Goal: Task Accomplishment & Management: Complete application form

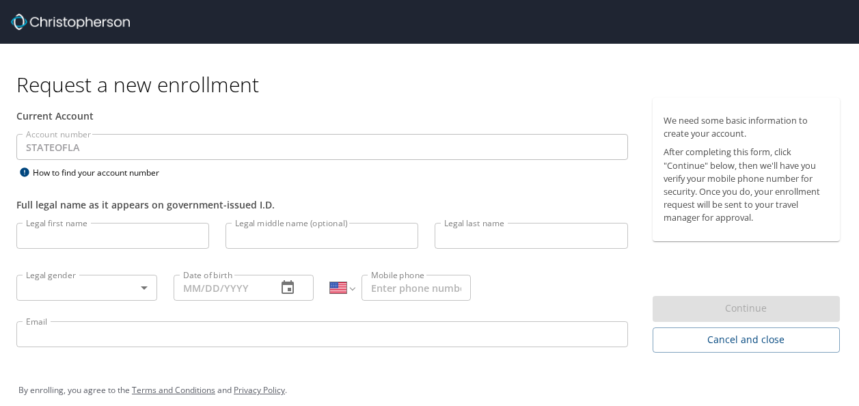
select select "US"
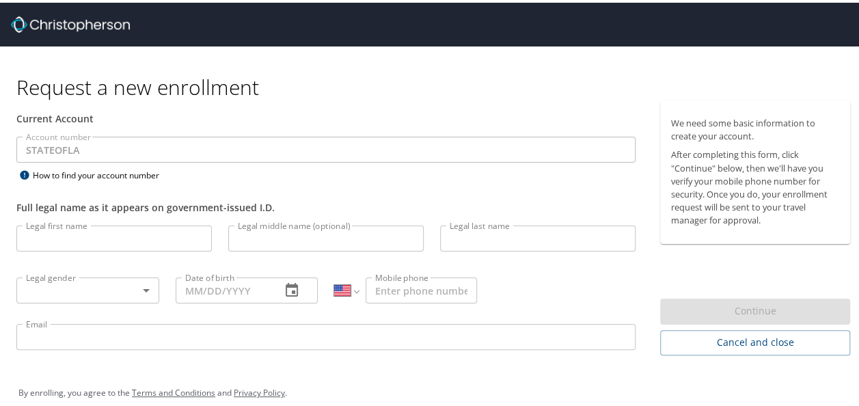
click at [83, 227] on input "Legal first name" at bounding box center [114, 236] width 196 height 26
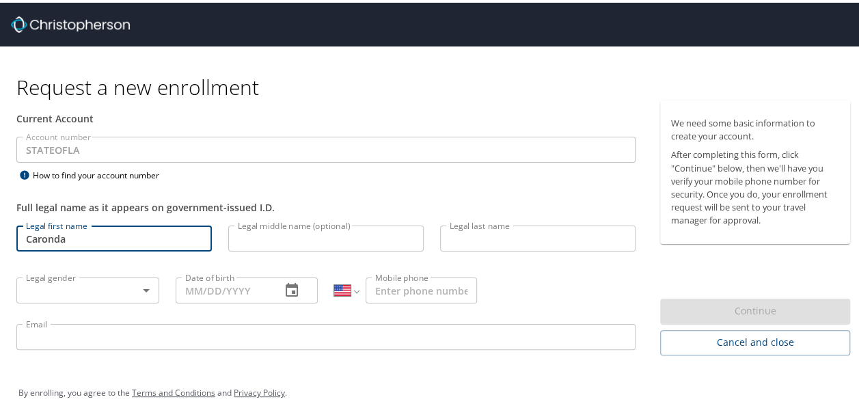
type input "Caronda"
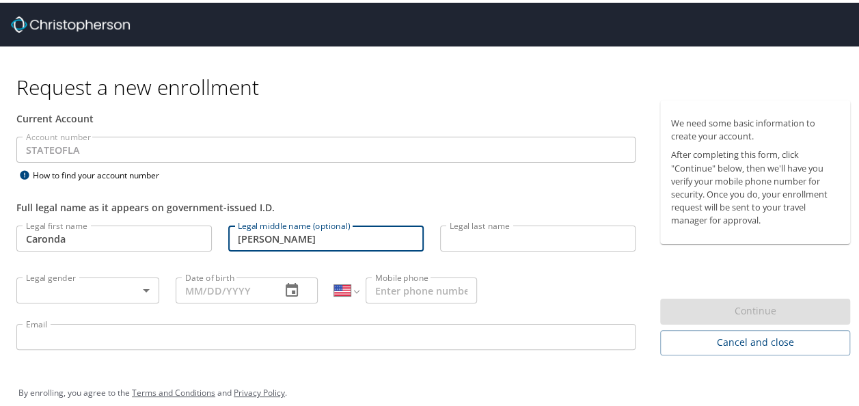
type input "Sanders"
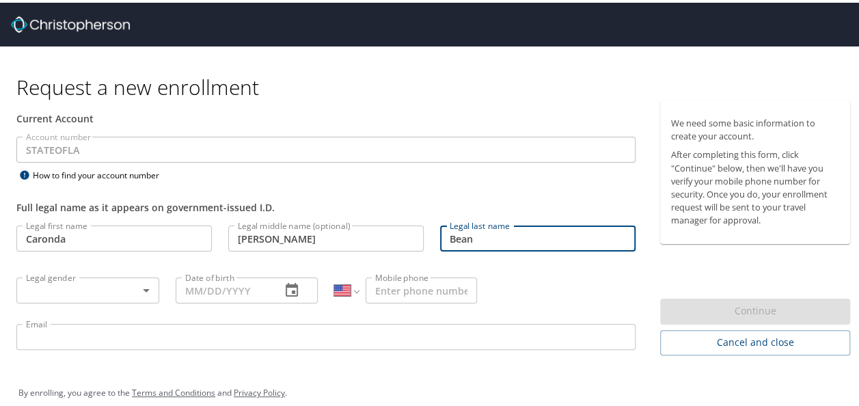
type input "Bean"
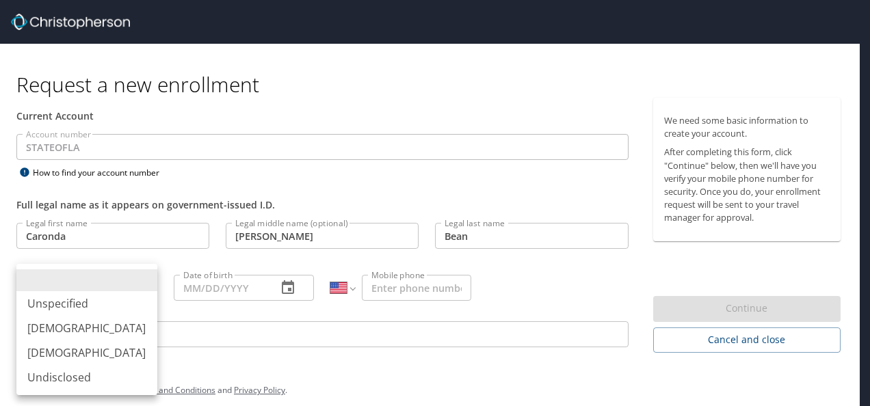
click at [137, 287] on body "Request a new enrollment Current Account Account number STATEOFLA Account numbe…" at bounding box center [435, 203] width 870 height 406
click at [358, 101] on div at bounding box center [435, 203] width 870 height 406
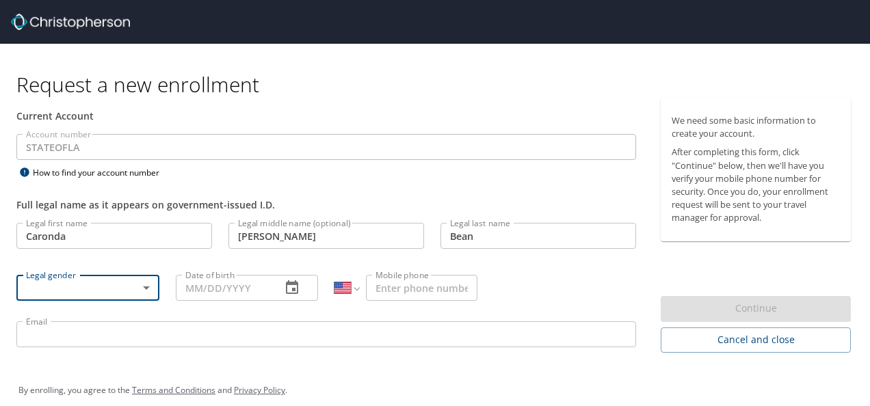
click at [124, 284] on body "Request a new enrollment Current Account Account number STATEOFLA Account numbe…" at bounding box center [435, 203] width 870 height 406
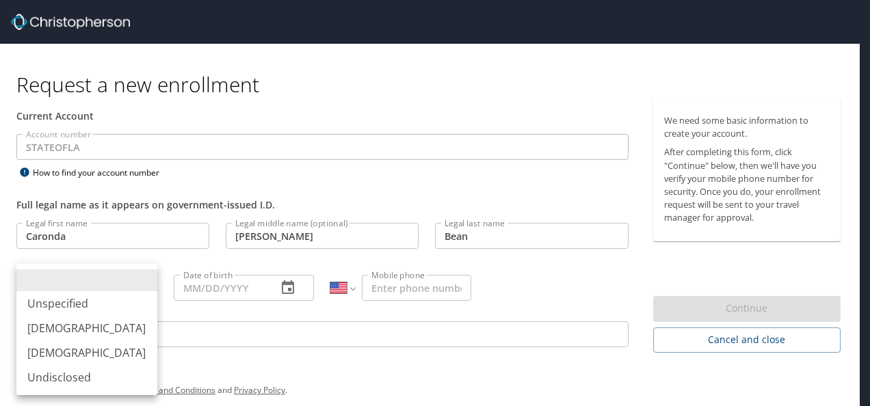
click at [99, 354] on li "Female" at bounding box center [86, 352] width 141 height 25
type input "Female"
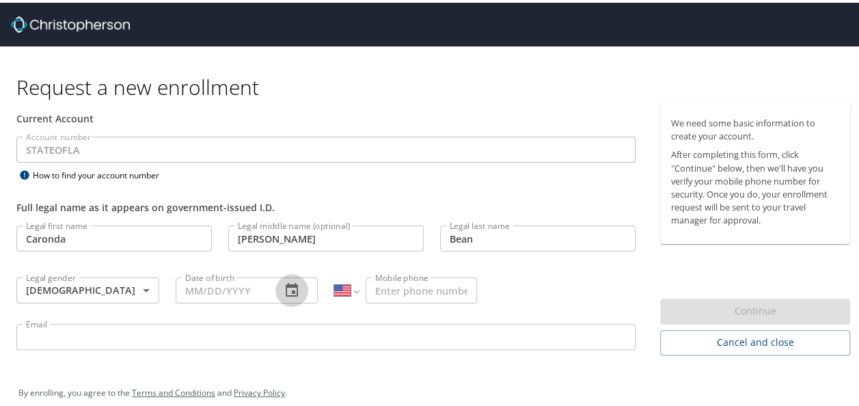
click at [286, 288] on icon "button" at bounding box center [292, 288] width 16 height 16
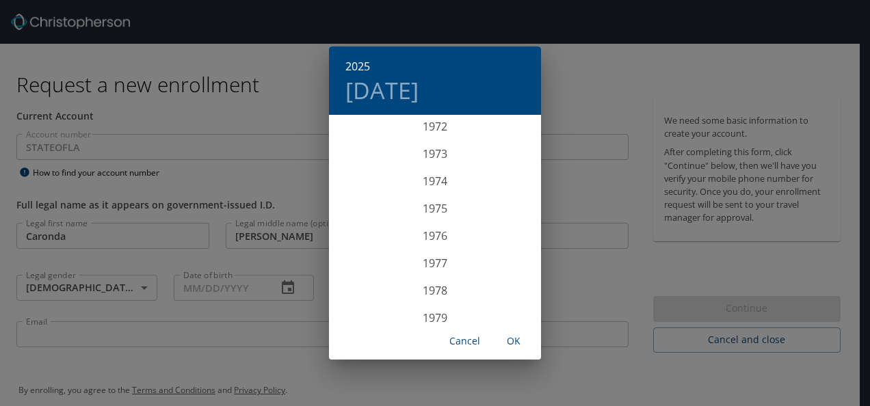
scroll to position [1996, 0]
click at [433, 297] on div "1978" at bounding box center [435, 294] width 212 height 27
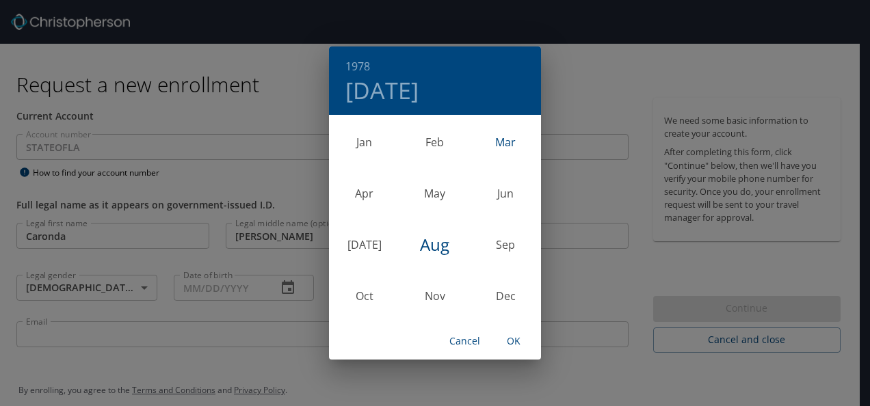
click at [509, 139] on div "Mar" at bounding box center [505, 142] width 70 height 51
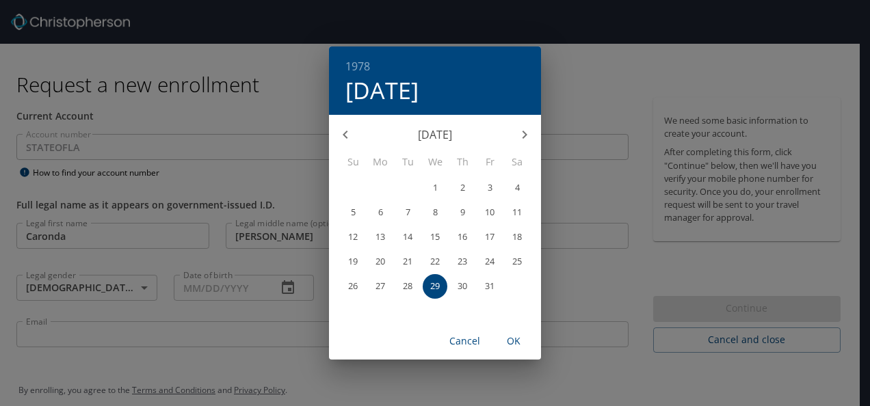
click at [411, 215] on span "7" at bounding box center [407, 212] width 25 height 9
click at [516, 345] on span "OK" at bounding box center [513, 341] width 33 height 17
type input "03/07/1978"
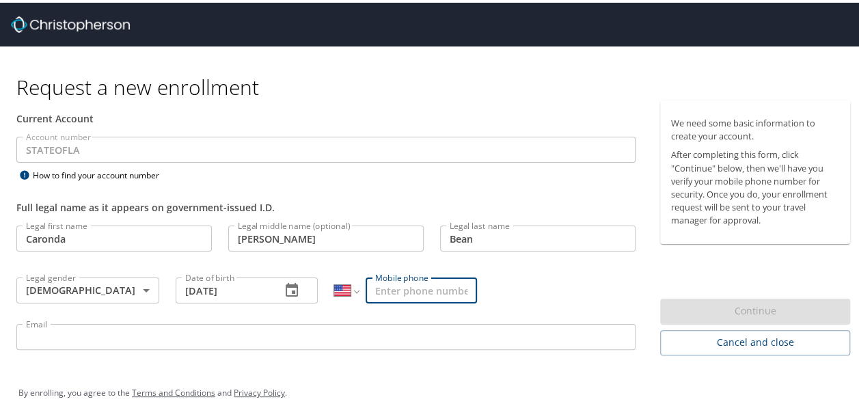
click at [414, 284] on input "Mobile phone" at bounding box center [421, 288] width 111 height 26
type input "(225) 241-4620"
type input "caronda.bean@sus.edu"
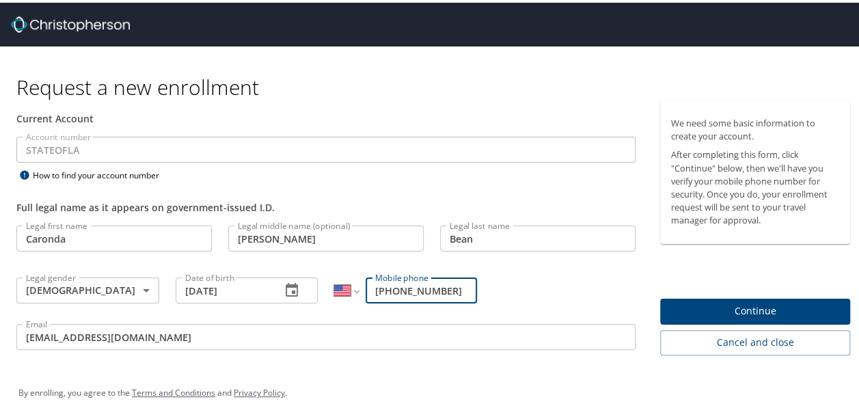
click at [747, 309] on span "Continue" at bounding box center [755, 308] width 168 height 17
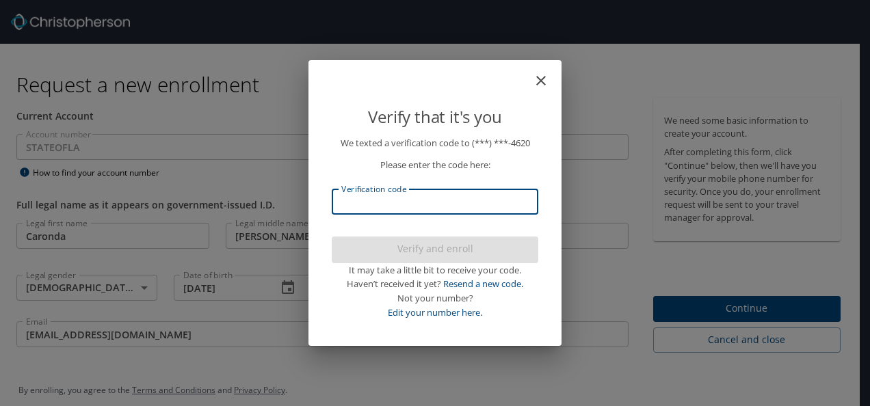
click at [449, 198] on input "Verification code" at bounding box center [435, 202] width 206 height 26
type input "424997"
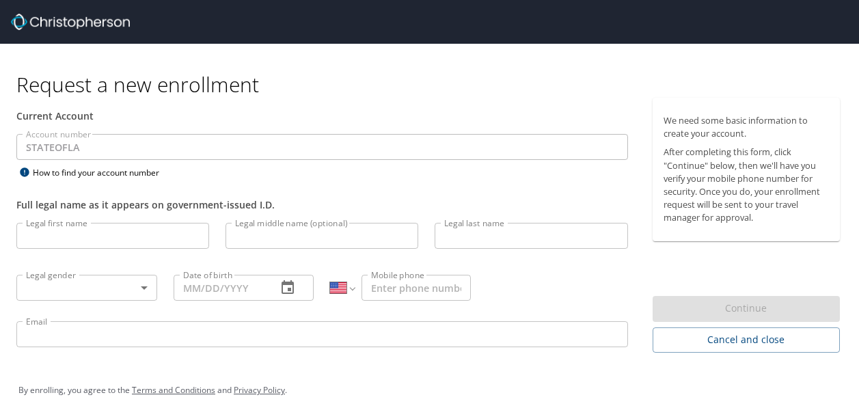
select select "US"
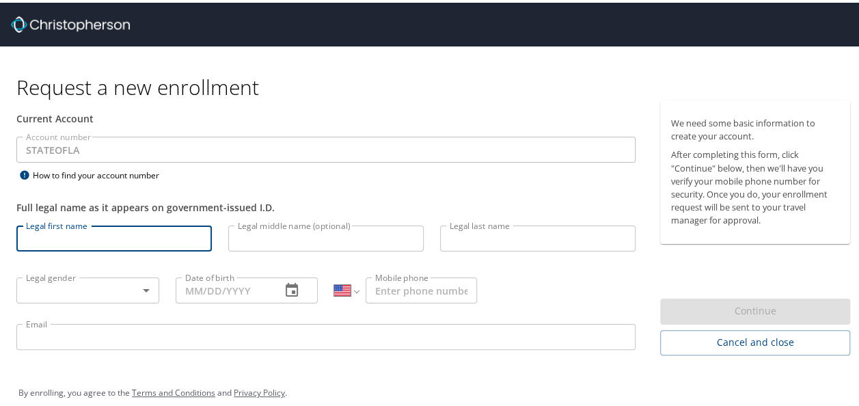
click at [165, 231] on input "Legal first name" at bounding box center [114, 236] width 196 height 26
type input "Caronda"
type input "Sanders"
type input "Bean"
type input "Female"
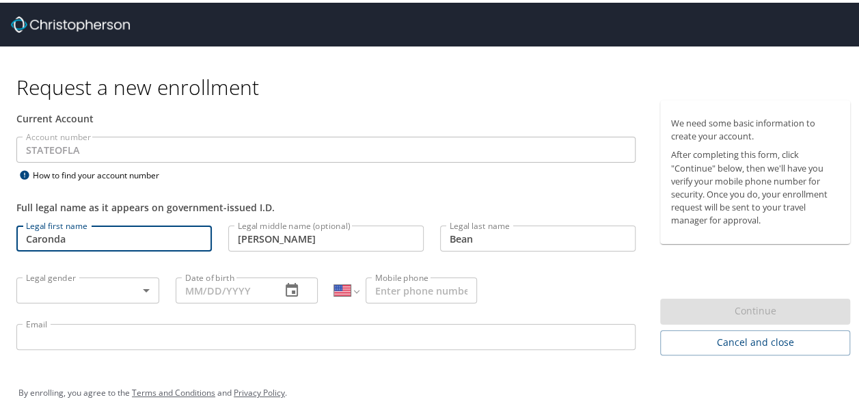
type input "03/07/1978"
type input "(225) 241-4620"
type input "caronda.bean@sus.edu"
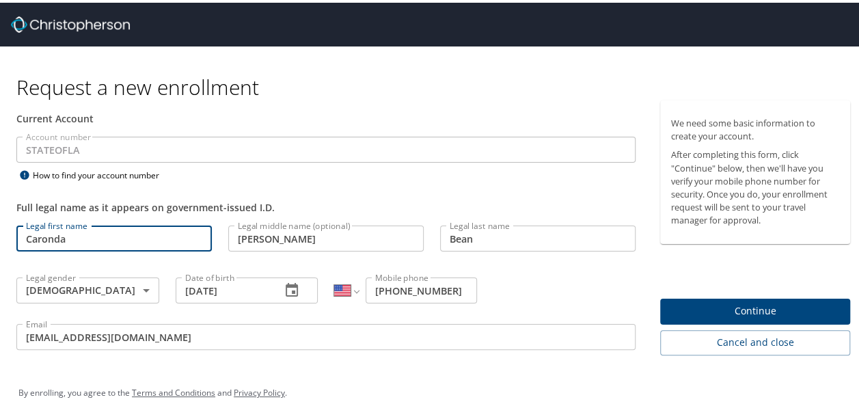
click at [781, 306] on span "Continue" at bounding box center [755, 308] width 168 height 17
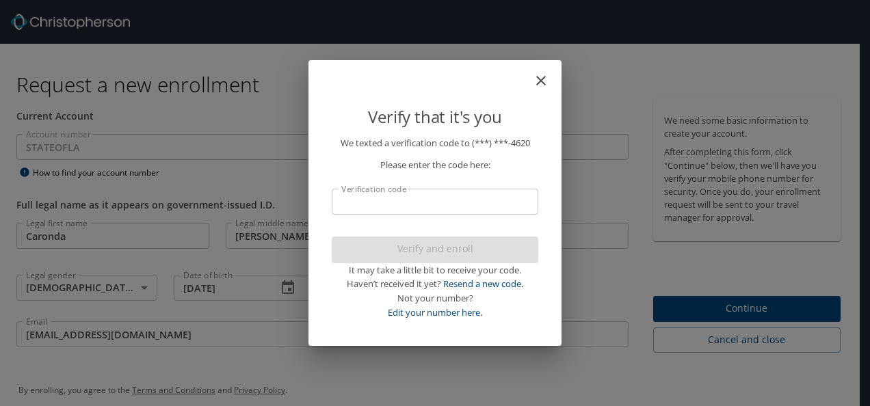
click at [436, 195] on input "Verification code" at bounding box center [435, 202] width 206 height 26
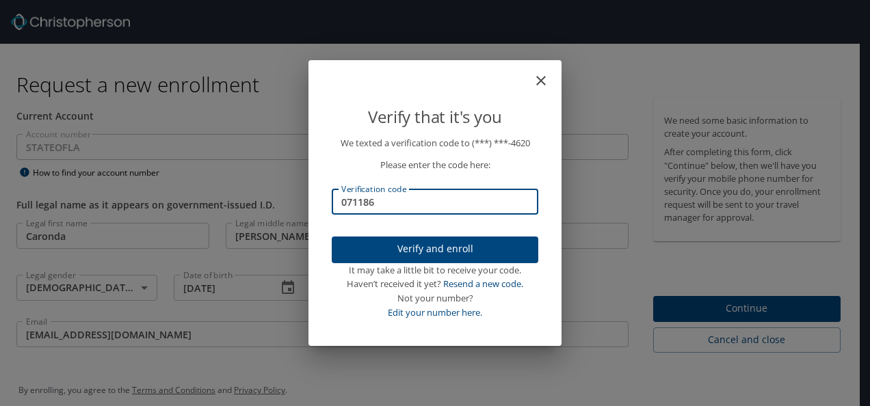
type input "071186"
click at [439, 254] on span "Verify and enroll" at bounding box center [434, 249] width 185 height 17
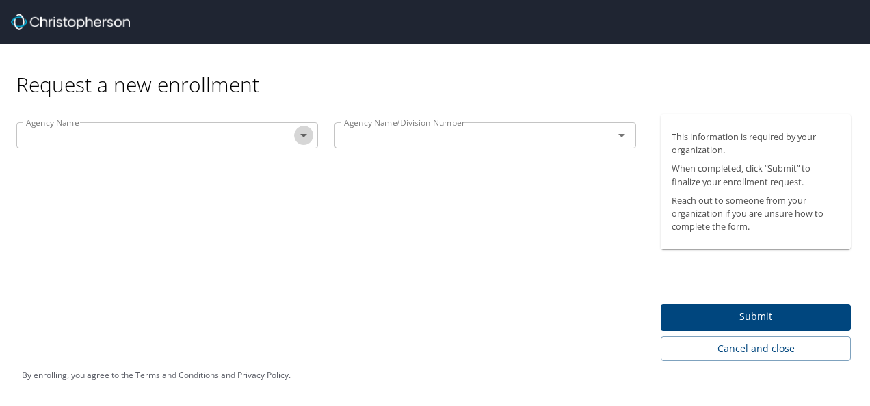
click at [304, 142] on icon "Open" at bounding box center [303, 135] width 16 height 16
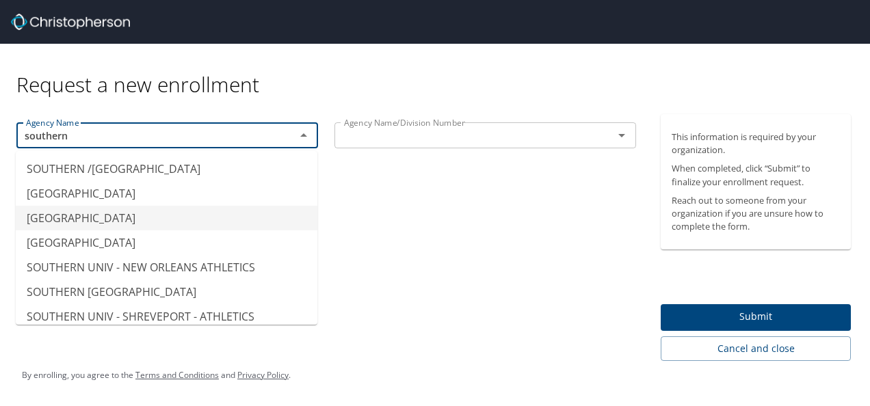
click at [165, 219] on li "SOUTHERN UNIV - BATON ROUGE" at bounding box center [166, 218] width 301 height 25
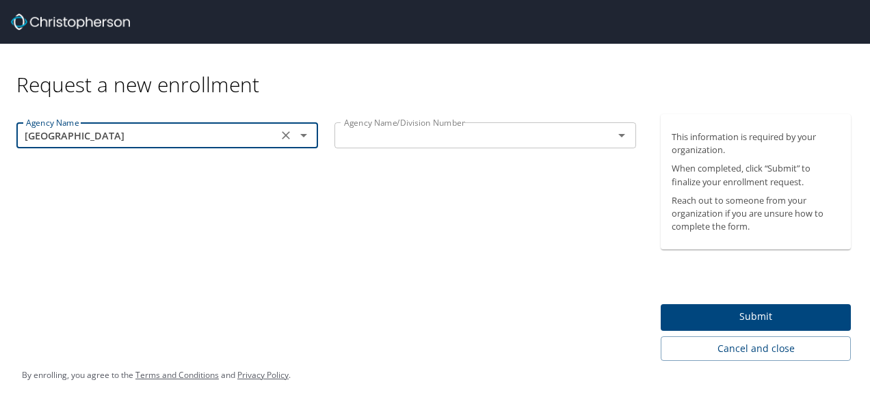
type input "SOUTHERN UNIV - BATON ROUGE"
click at [552, 200] on div "Agency Name SOUTHERN UNIV - BATON ROUGE Agency Name Agency Name/Division Number…" at bounding box center [326, 237] width 652 height 247
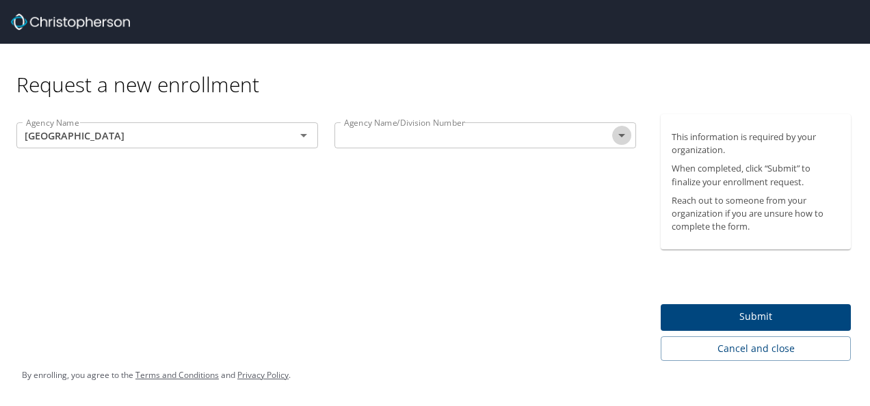
click at [617, 135] on icon "Open" at bounding box center [621, 135] width 16 height 16
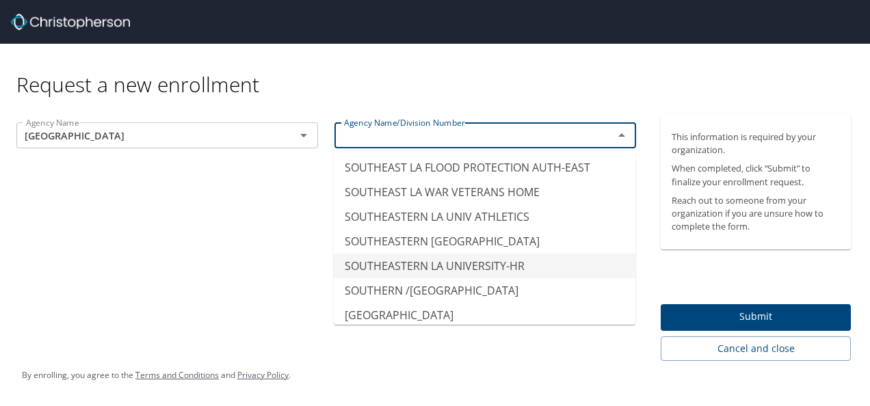
scroll to position [10638, 0]
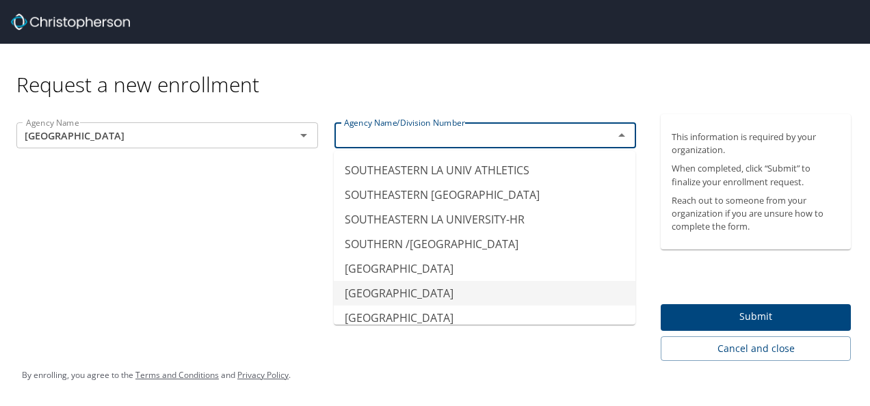
click at [495, 281] on li "SOUTHERN UNIV - BATON ROUGE" at bounding box center [484, 293] width 301 height 25
type input "SOUTHERN UNIV - BATON ROUGE"
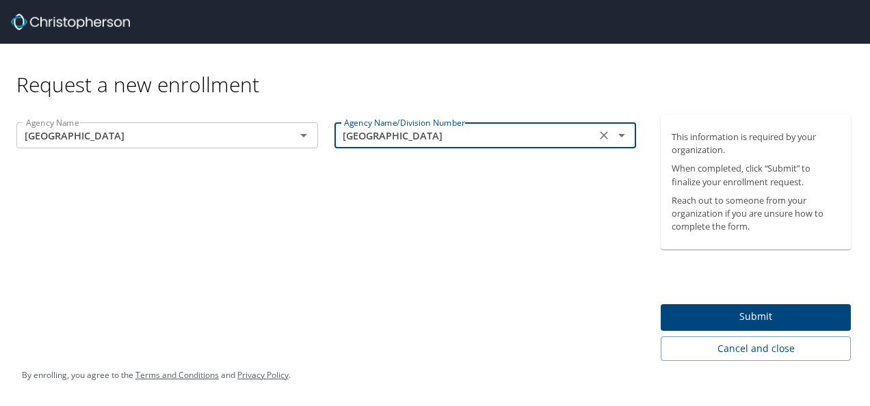
click at [495, 256] on div "Agency Name SOUTHERN UNIV - BATON ROUGE Agency Name Agency Name/Division Number…" at bounding box center [326, 237] width 652 height 247
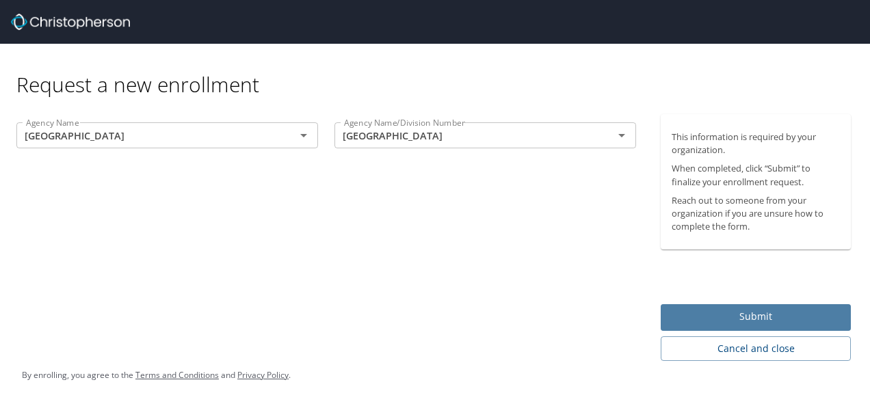
click at [762, 321] on span "Submit" at bounding box center [755, 316] width 168 height 17
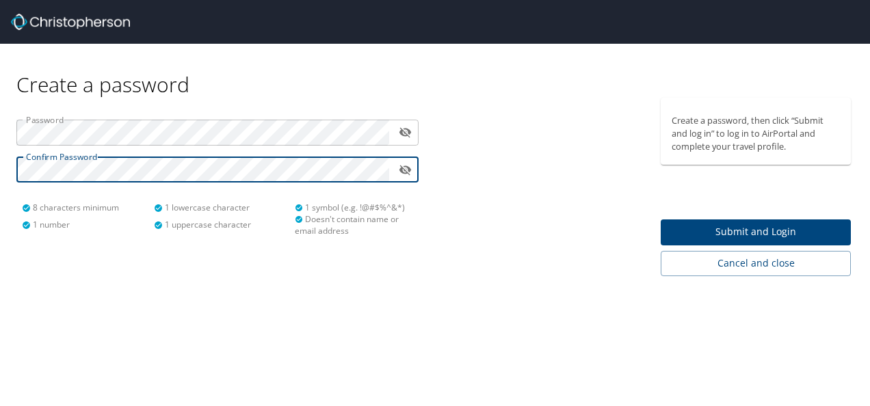
click at [788, 225] on span "Submit and Login" at bounding box center [755, 232] width 168 height 17
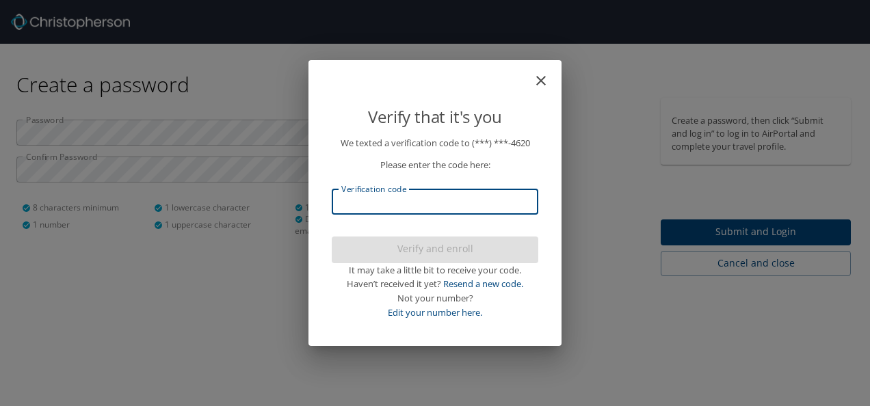
click at [460, 192] on input "Verification code" at bounding box center [435, 202] width 206 height 26
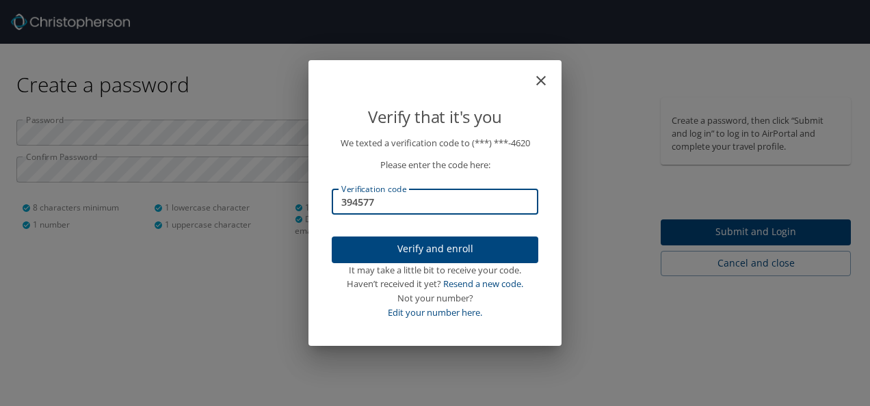
type input "394577"
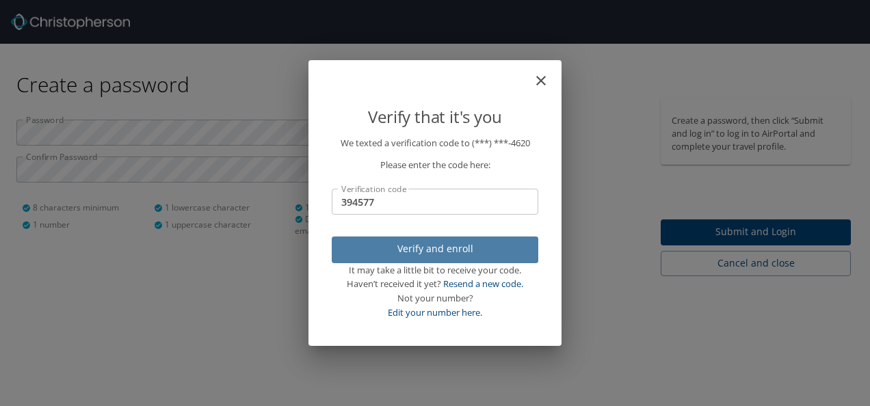
click at [475, 243] on span "Verify and enroll" at bounding box center [434, 249] width 185 height 17
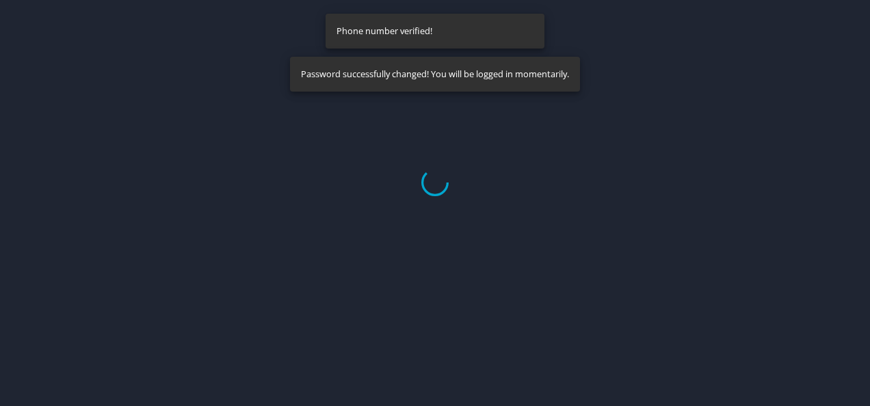
select select "US"
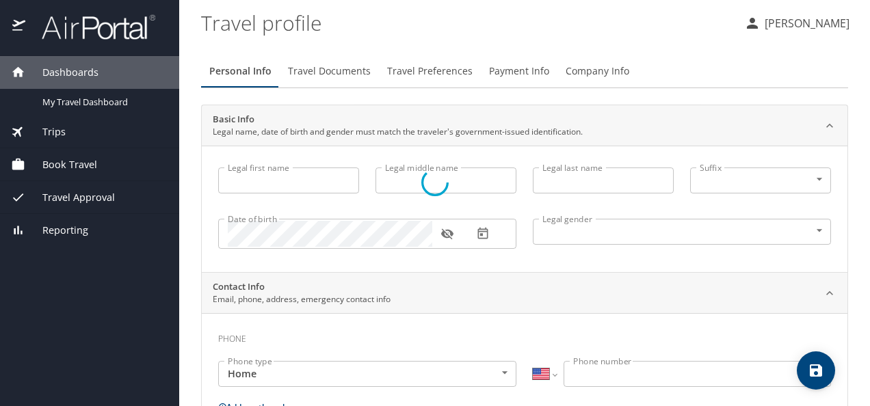
type input "Caronda"
type input "Sanders"
type input "Bean"
type input "Female"
select select "US"
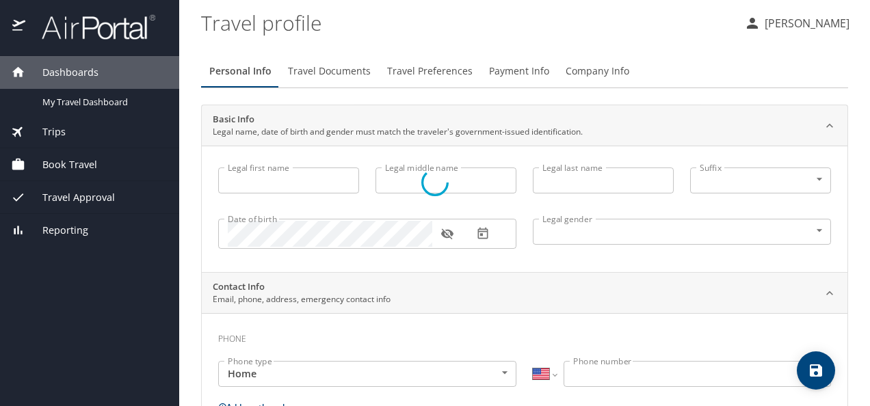
select select "US"
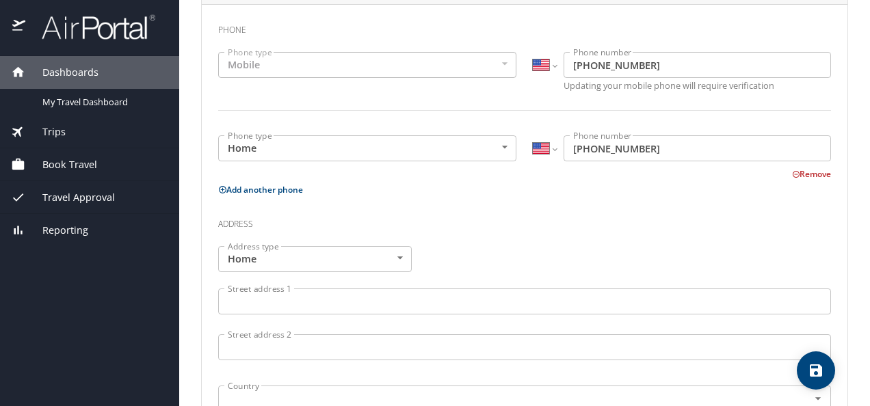
scroll to position [410, 0]
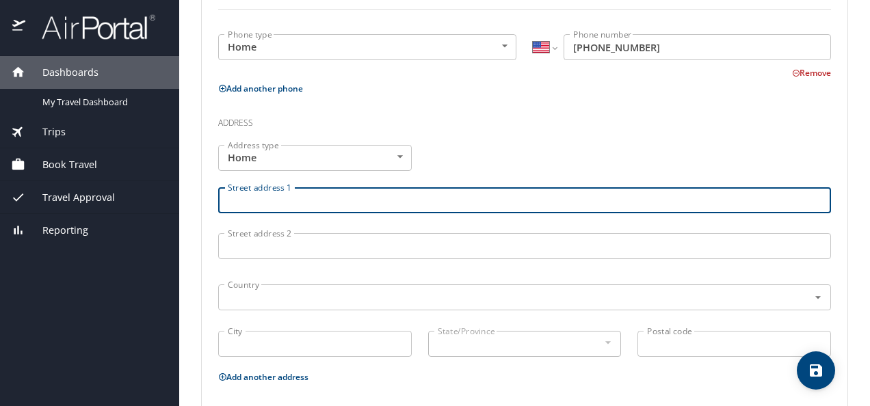
click at [378, 204] on input "Street address 1" at bounding box center [524, 200] width 612 height 26
type input "22872 Hazard Dr"
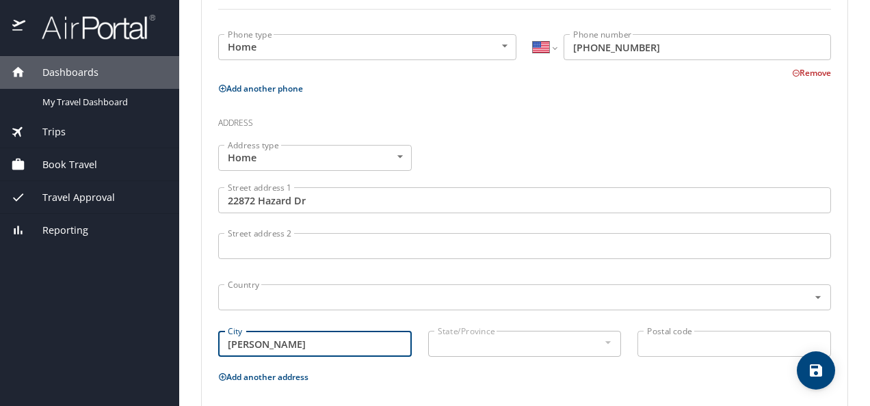
type input "Zachary"
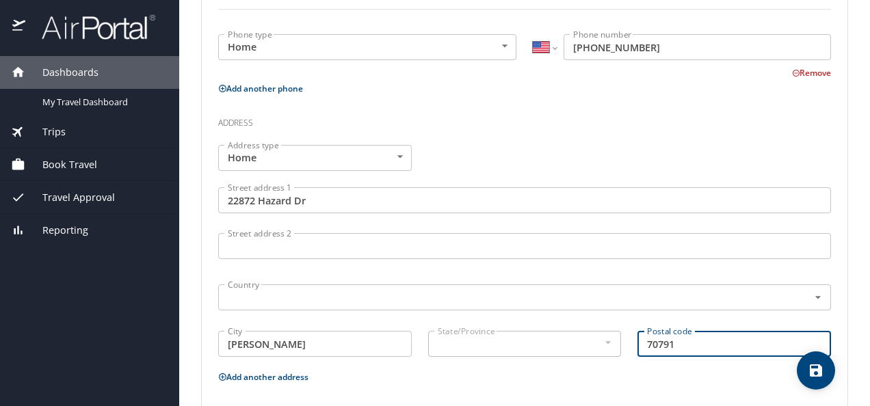
type input "70791"
click at [593, 379] on p "Add another address" at bounding box center [524, 376] width 612 height 17
click at [600, 349] on div at bounding box center [607, 342] width 15 height 16
click at [600, 338] on div at bounding box center [607, 342] width 15 height 16
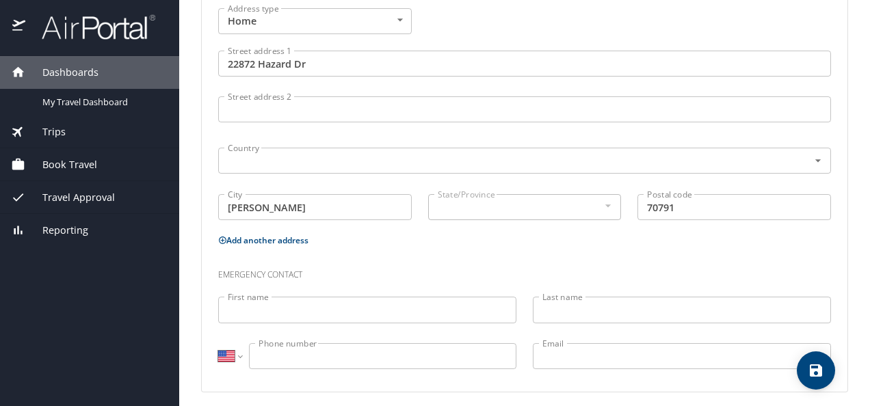
scroll to position [479, 0]
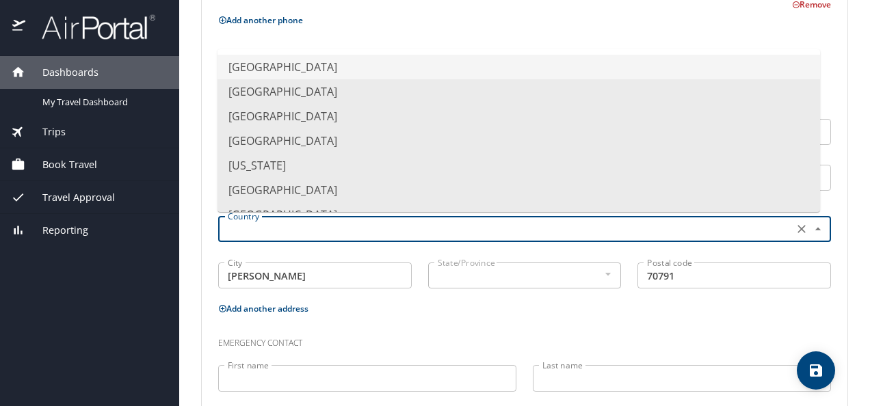
click at [343, 226] on input "text" at bounding box center [504, 229] width 564 height 18
click at [325, 61] on li "United States of America" at bounding box center [518, 67] width 602 height 25
type input "United States of America"
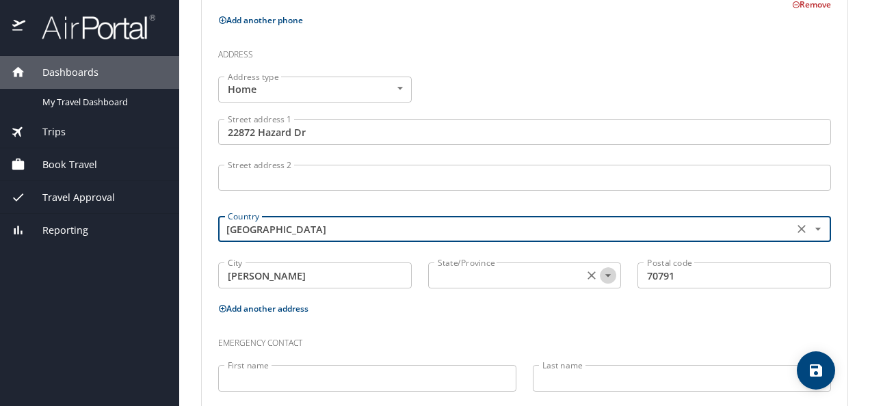
click at [601, 277] on icon "Open" at bounding box center [608, 276] width 14 height 14
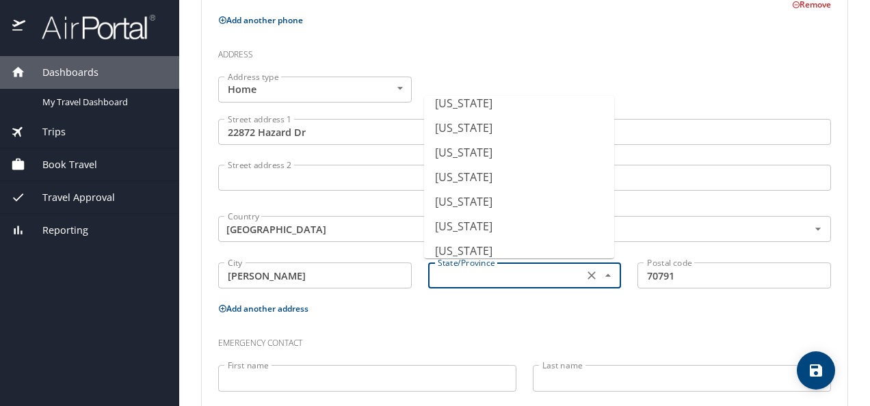
scroll to position [420, 0]
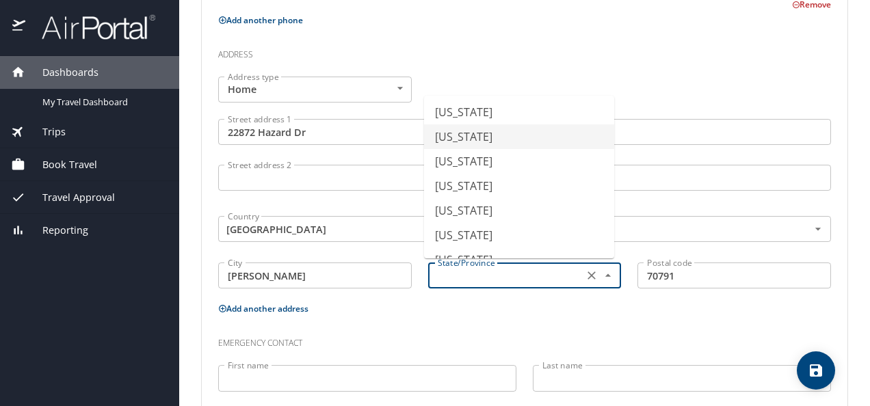
click at [464, 140] on li "Louisiana" at bounding box center [519, 136] width 190 height 25
type input "Louisiana"
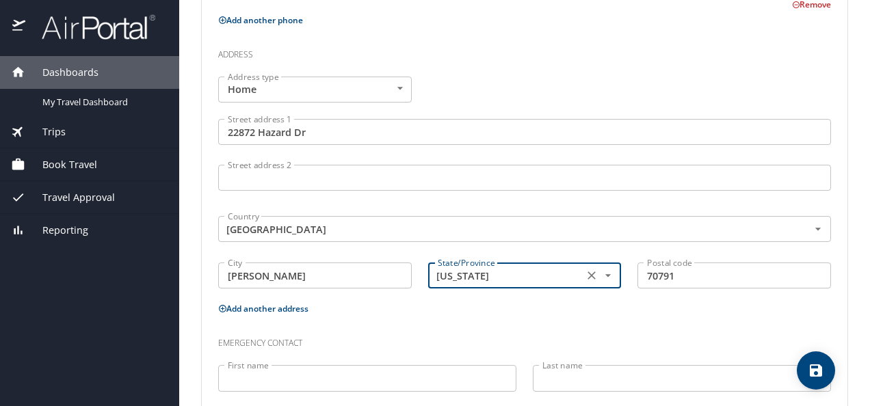
click at [463, 325] on div "Emergency contact" at bounding box center [524, 338] width 629 height 37
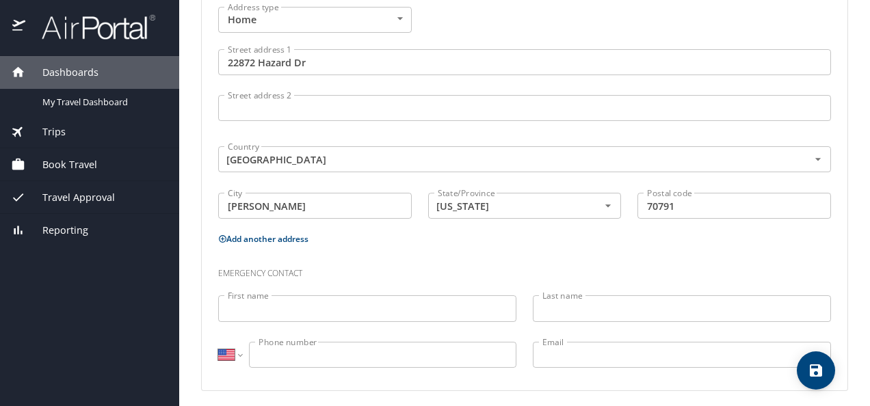
scroll to position [552, 0]
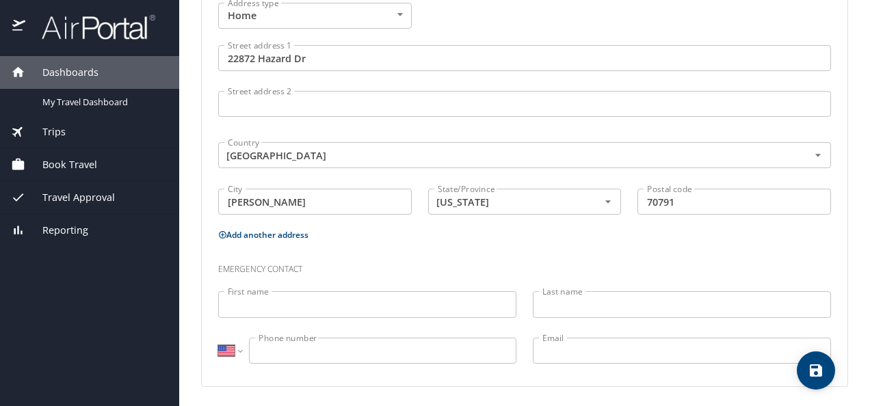
click at [343, 301] on input "First name" at bounding box center [367, 304] width 298 height 26
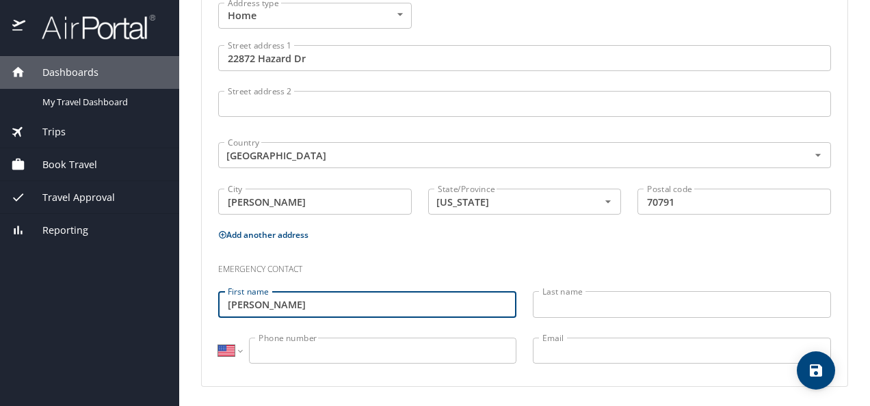
type input "Brett"
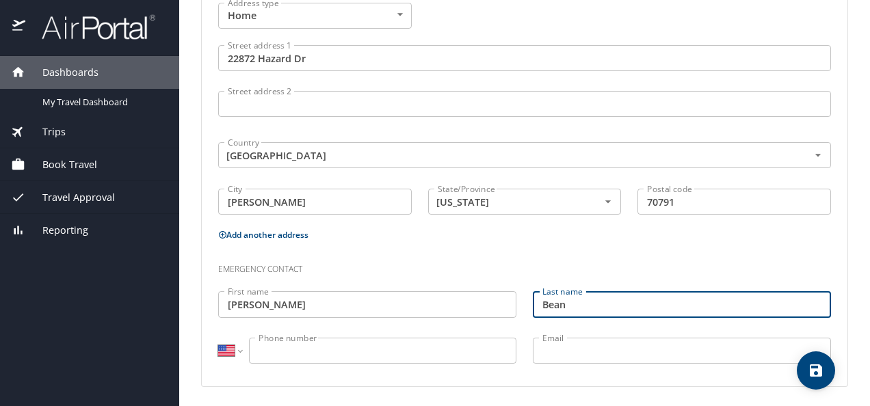
type input "Bean"
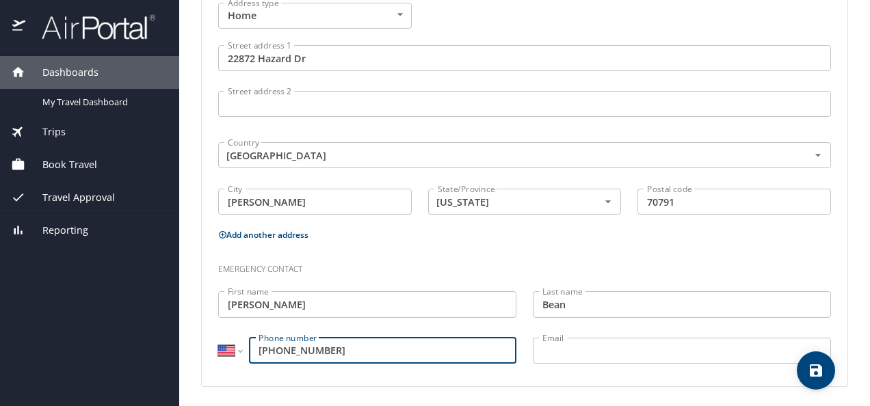
type input "(225) 247-8624"
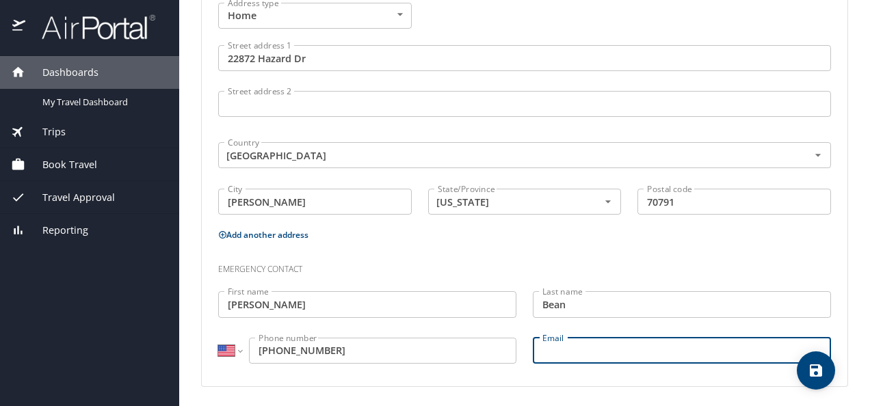
click at [565, 345] on input "Email" at bounding box center [682, 351] width 298 height 26
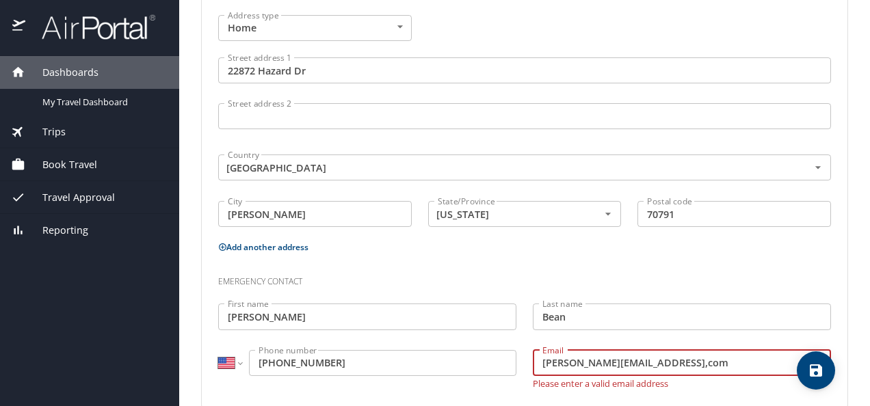
scroll to position [561, 0]
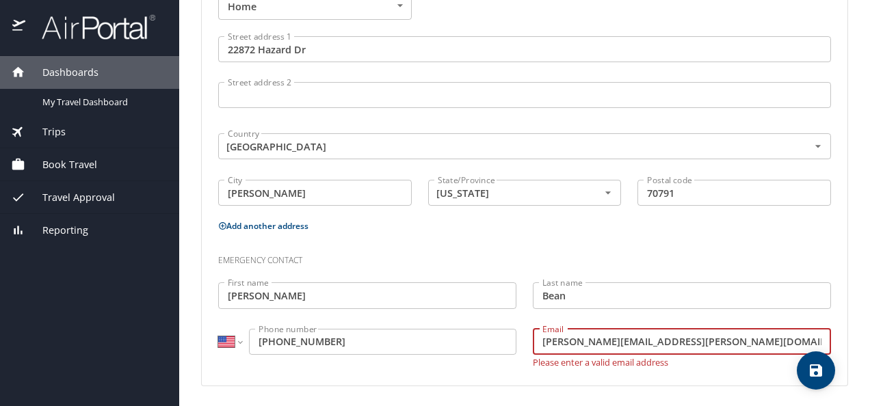
type input "brett.bean@gmail.com"
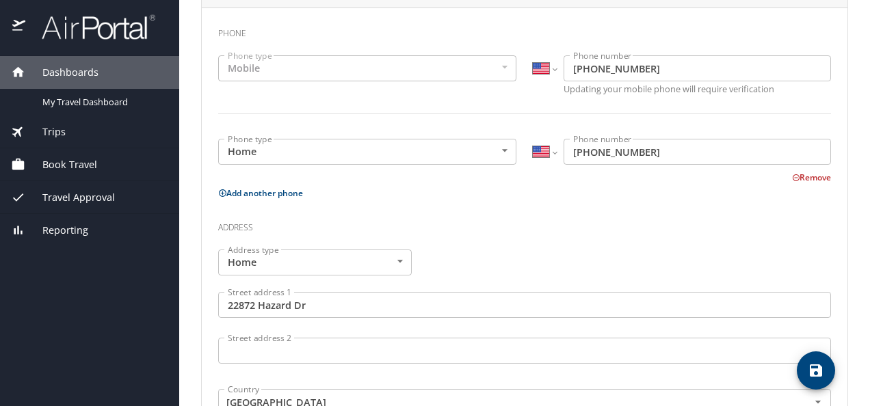
scroll to position [0, 0]
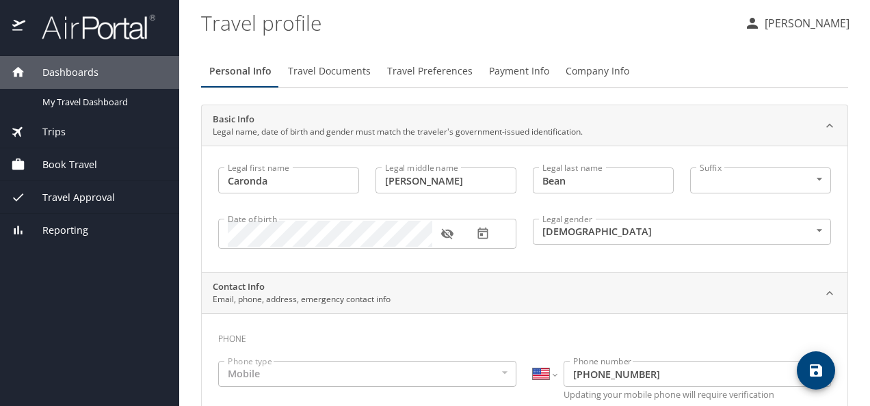
click at [317, 75] on span "Travel Documents" at bounding box center [329, 71] width 83 height 17
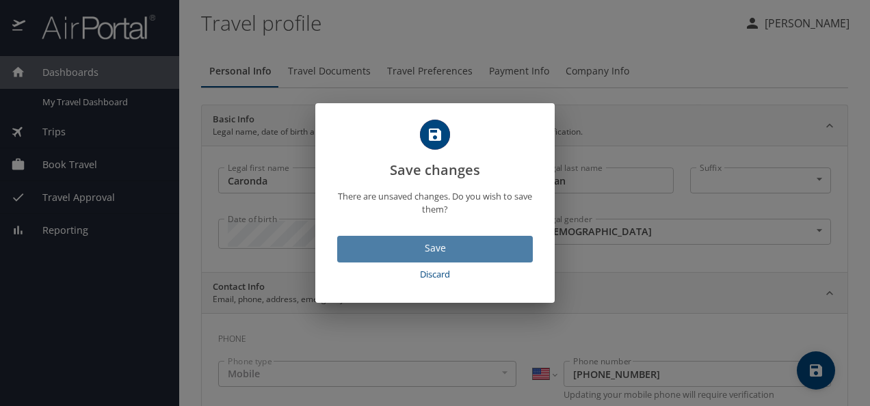
click at [433, 244] on span "Save" at bounding box center [435, 248] width 174 height 17
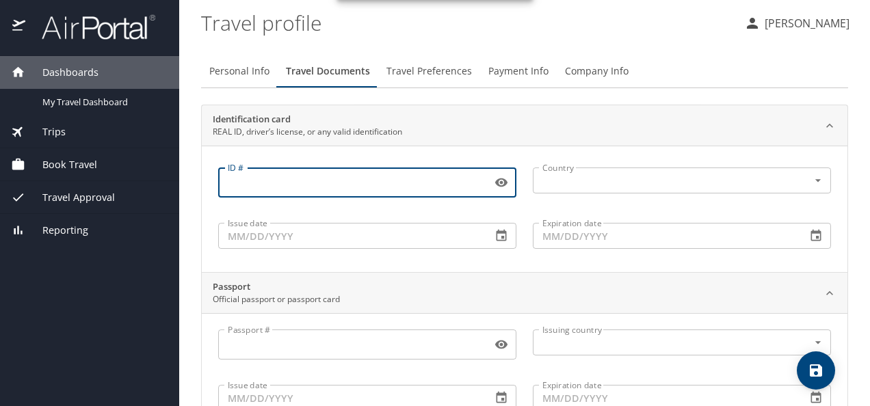
click at [425, 187] on input "ID #" at bounding box center [352, 183] width 268 height 26
type input "007009543"
click at [677, 177] on input "text" at bounding box center [662, 181] width 250 height 18
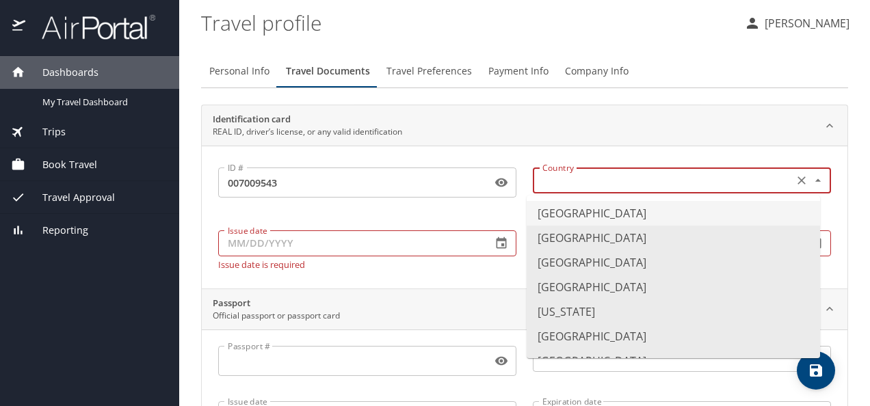
click at [654, 218] on li "United States of America" at bounding box center [672, 213] width 293 height 25
type input "United States of America"
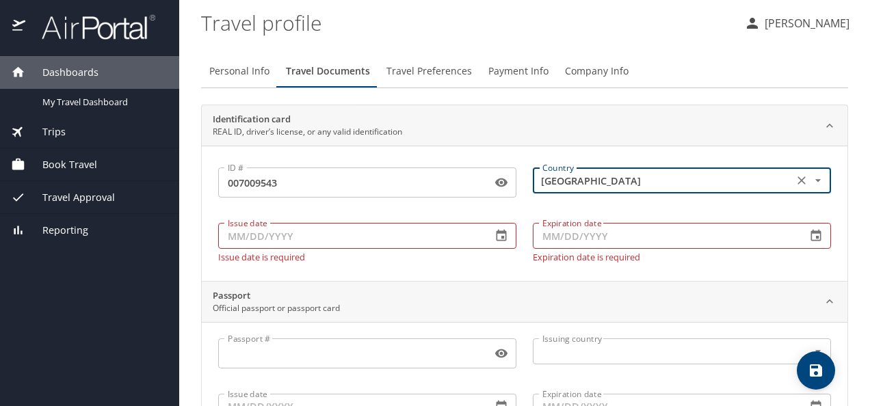
click at [380, 240] on input "Issue date" at bounding box center [349, 236] width 262 height 26
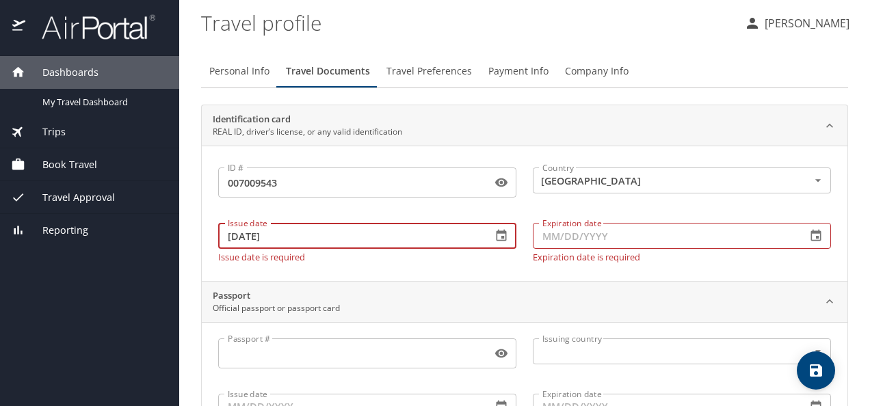
type input "03/04/2022"
click at [585, 245] on input "Expiration date" at bounding box center [664, 236] width 262 height 26
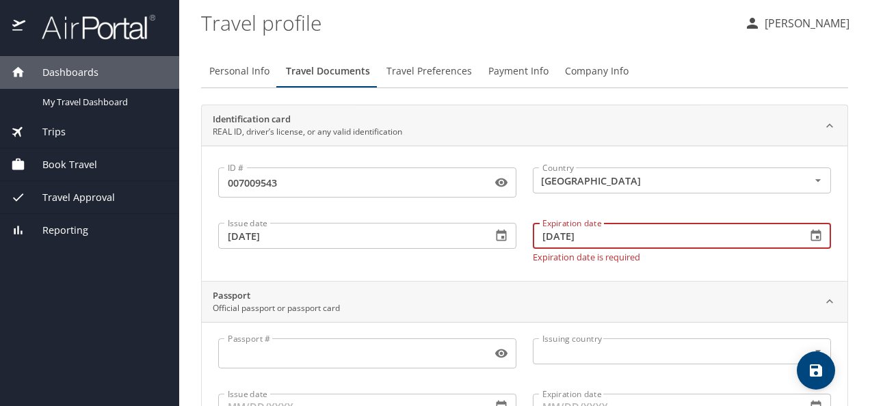
type input "03/07/2028"
click at [493, 265] on div "ID # 007009543 ID # Country United States of America Country Issue date 03/04/2…" at bounding box center [524, 213] width 645 height 135
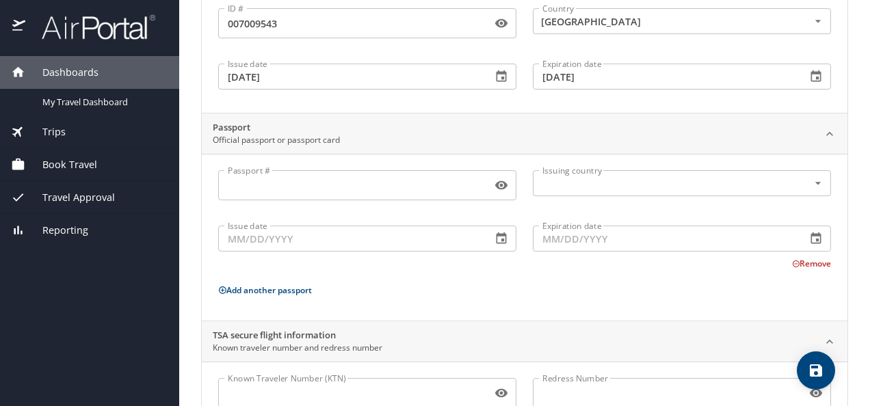
scroll to position [216, 0]
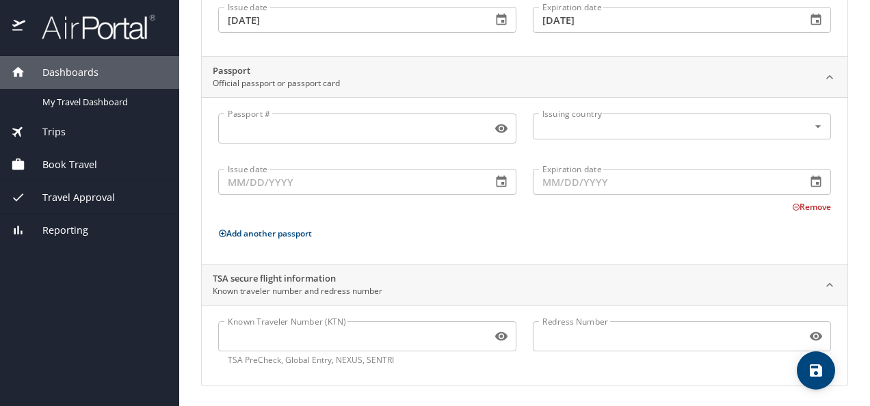
click at [403, 333] on input "Known Traveler Number (KTN)" at bounding box center [352, 336] width 268 height 26
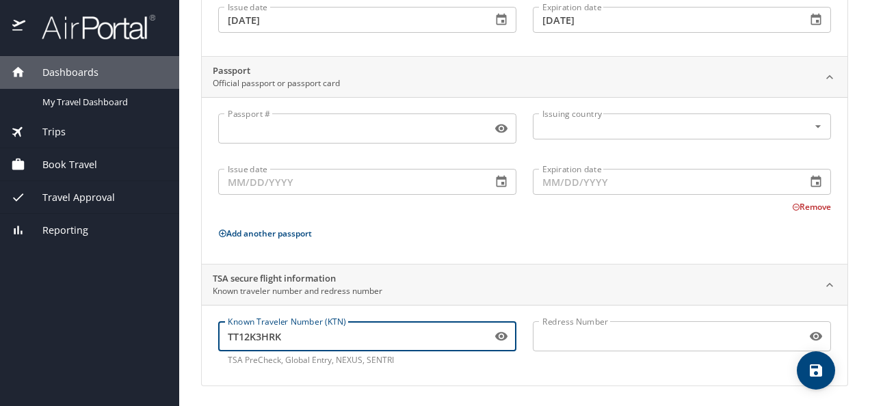
scroll to position [0, 0]
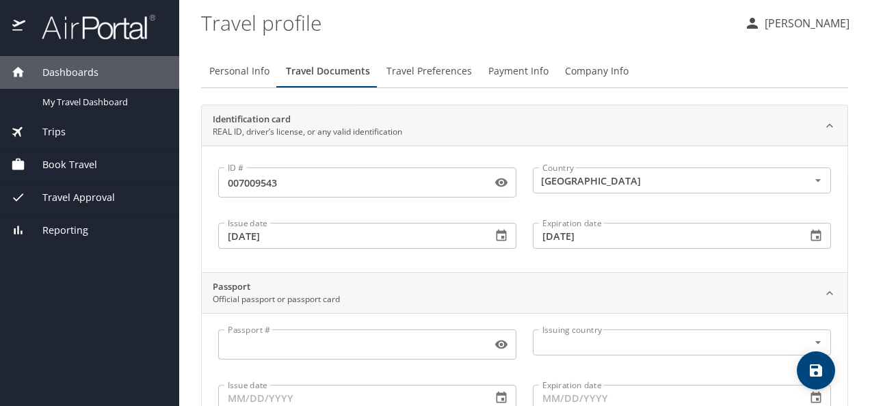
type input "TT12K3HRK"
click at [413, 67] on span "Travel Preferences" at bounding box center [428, 71] width 85 height 17
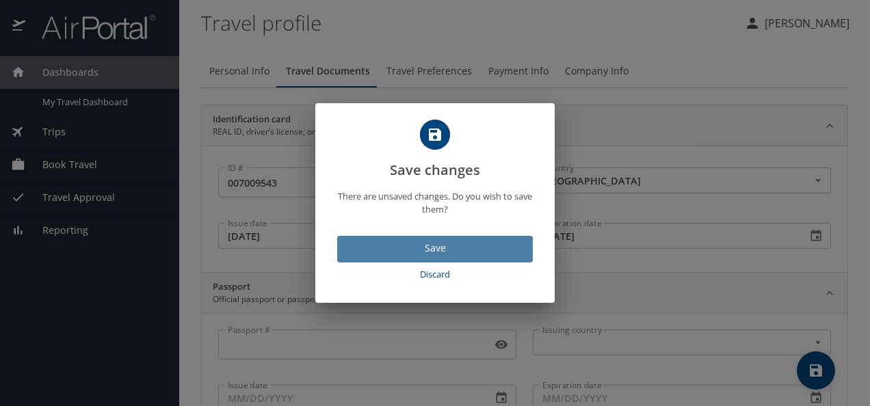
click at [459, 249] on span "Save" at bounding box center [435, 248] width 174 height 17
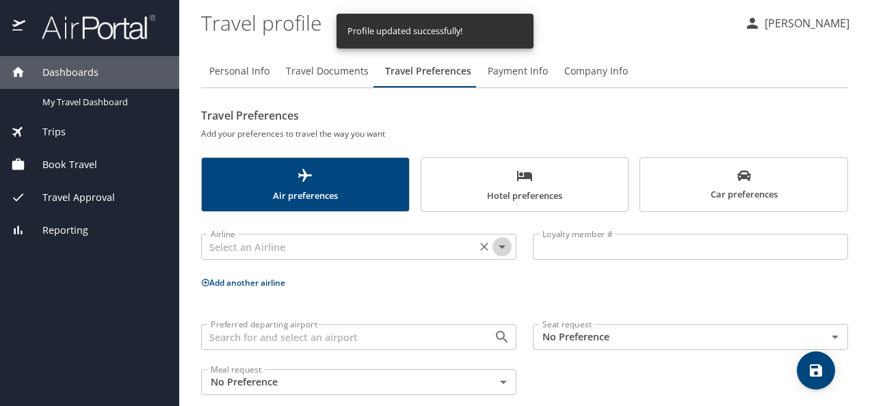
click at [497, 248] on icon "Open" at bounding box center [502, 247] width 16 height 16
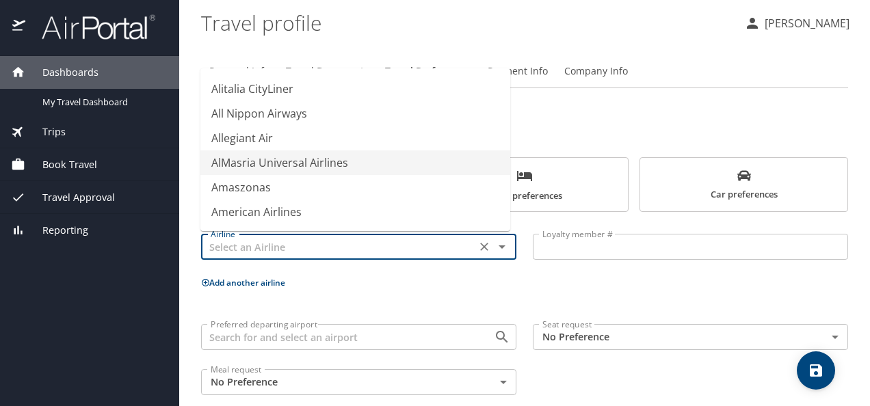
scroll to position [2051, 0]
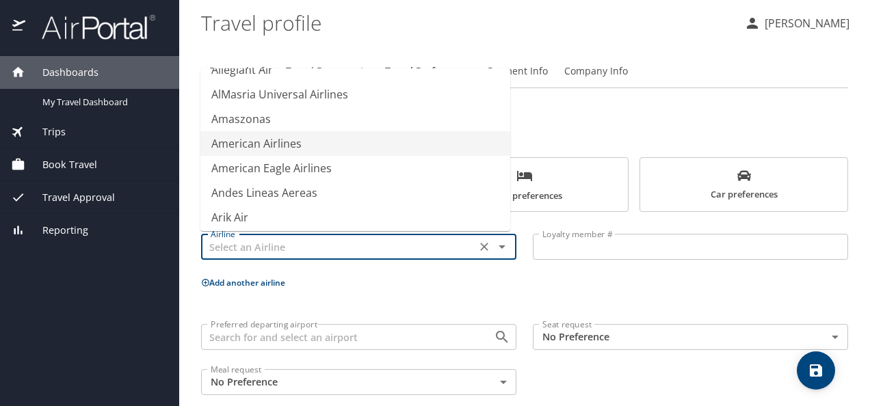
click at [254, 148] on li "American Airlines" at bounding box center [355, 143] width 310 height 25
type input "American Airlines"
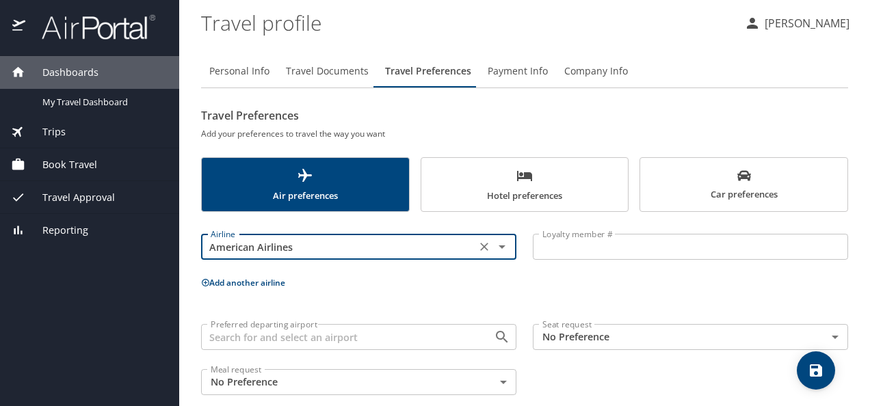
click at [513, 284] on p "Add another airline" at bounding box center [524, 282] width 647 height 17
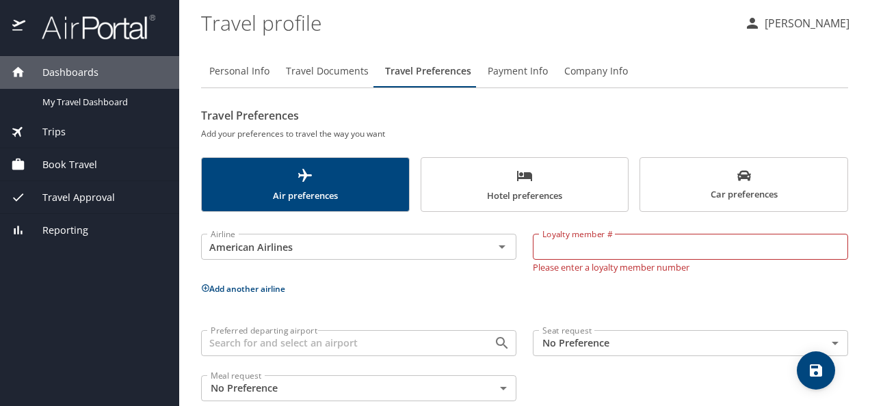
click at [560, 250] on input "Loyalty member #" at bounding box center [690, 247] width 315 height 26
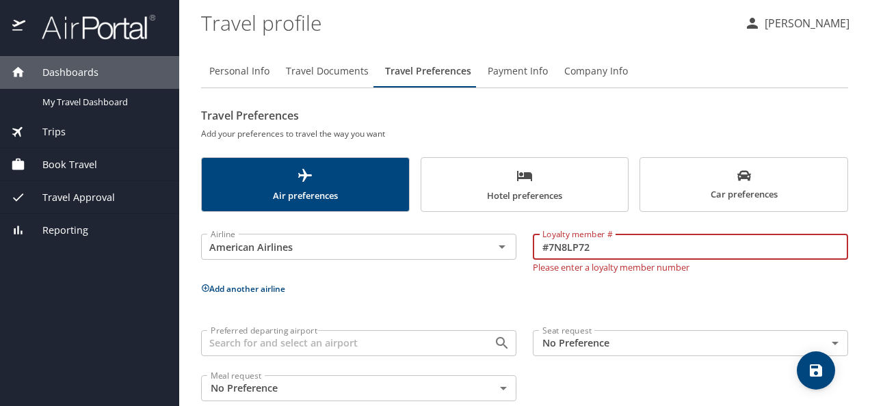
type input "#7N8LP72"
click at [516, 307] on div "Airline American Airlines Airline Loyalty member # #7N8LP72 Loyalty member # Pl…" at bounding box center [524, 314] width 647 height 189
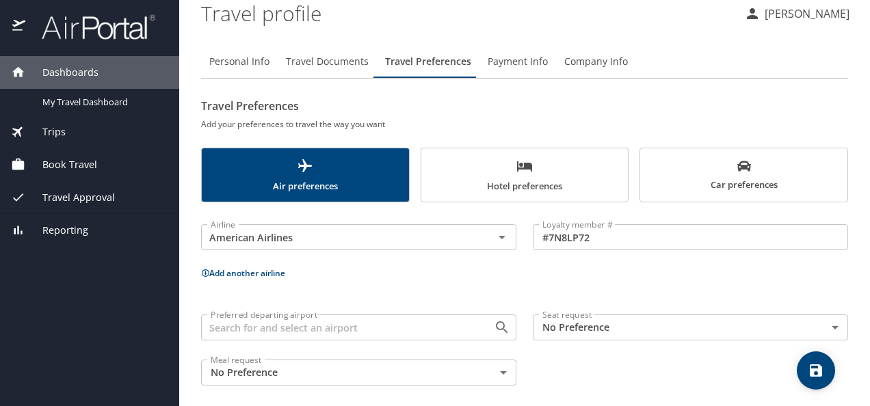
scroll to position [18, 0]
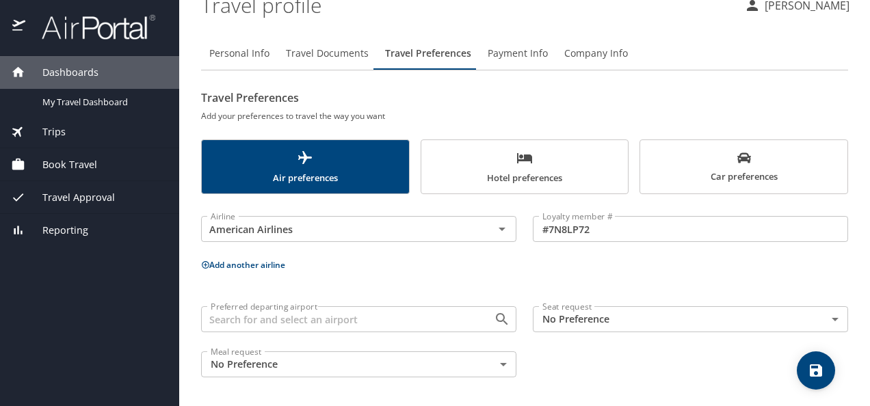
click at [474, 320] on div at bounding box center [492, 319] width 36 height 19
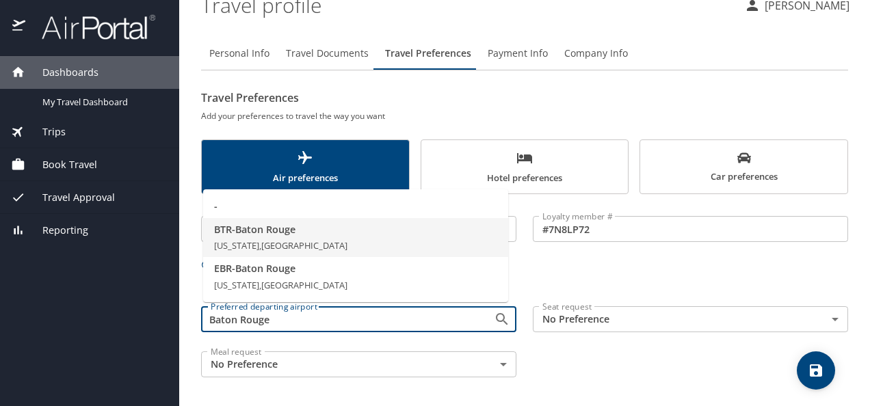
click at [312, 235] on span "BTR - Baton Rouge" at bounding box center [355, 229] width 283 height 15
type input "BTR - Baton Rouge"
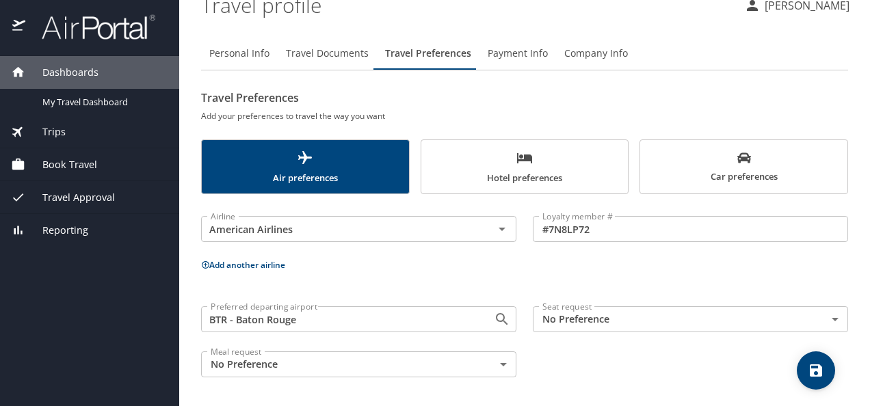
click at [629, 317] on body "Dashboards My Travel Dashboard Trips Current / Future Trips Past Trips Trips Mi…" at bounding box center [435, 203] width 870 height 406
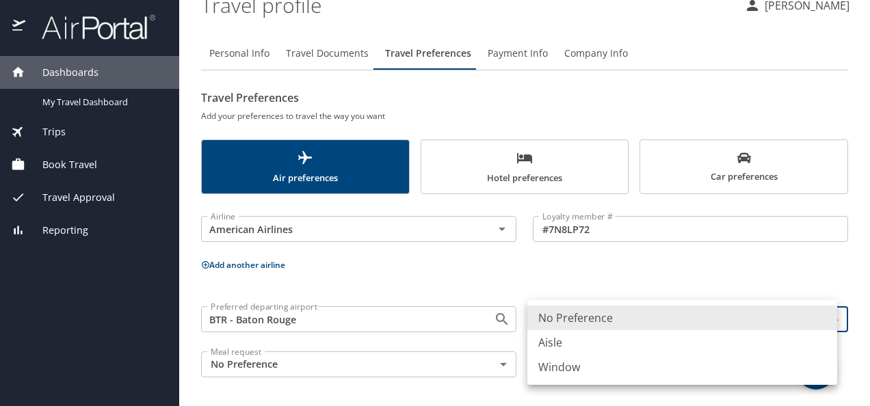
click at [602, 372] on li "Window" at bounding box center [682, 367] width 310 height 25
type input "Window"
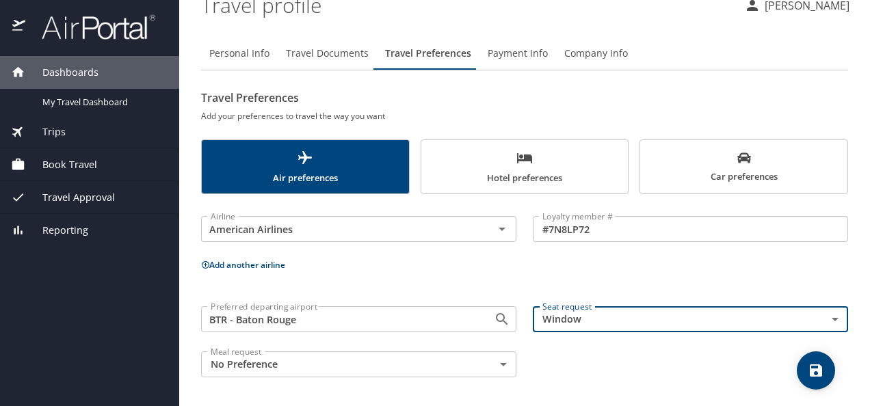
click at [483, 365] on body "Dashboards My Travel Dashboard Trips Current / Future Trips Past Trips Trips Mi…" at bounding box center [435, 203] width 870 height 406
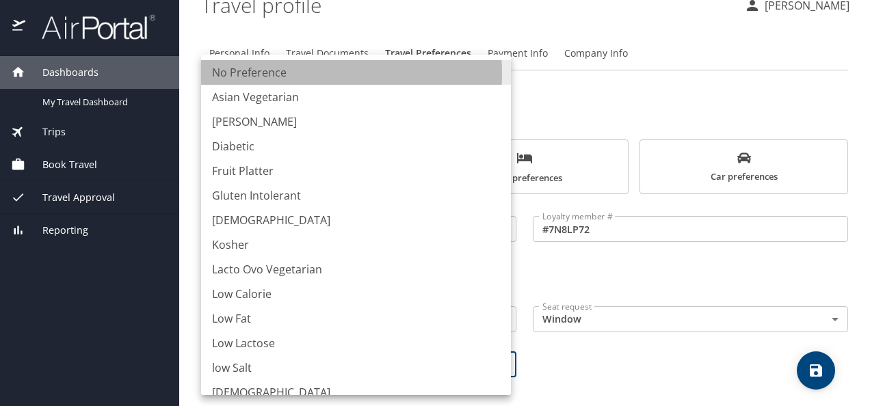
click at [277, 73] on li "No Preference" at bounding box center [356, 72] width 310 height 25
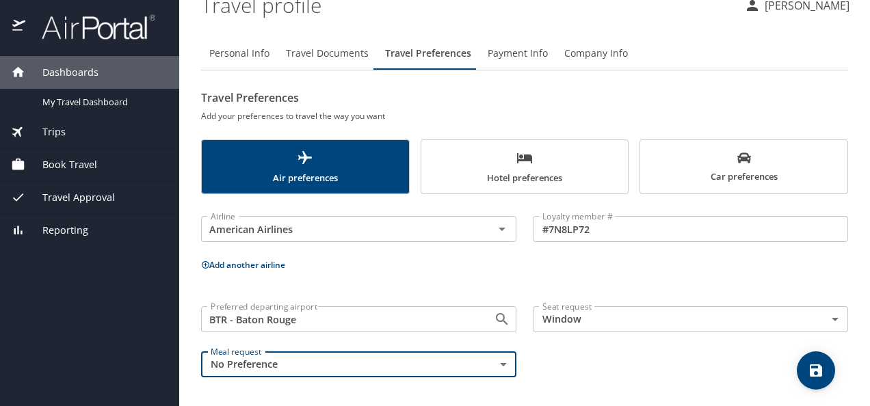
click at [816, 369] on icon "save" at bounding box center [815, 370] width 12 height 12
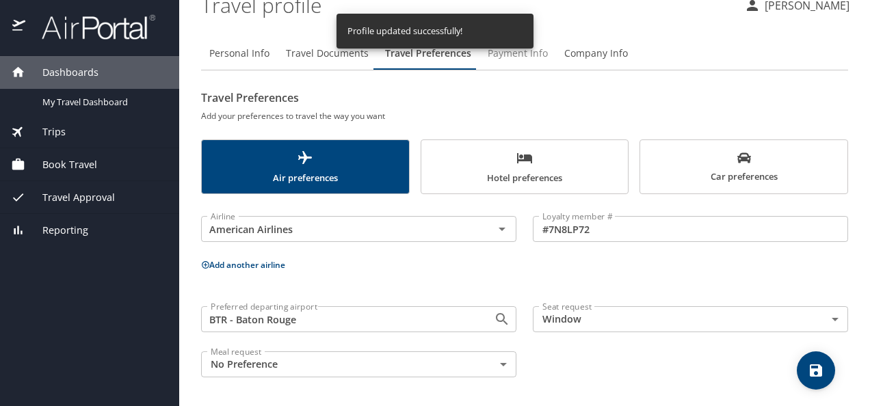
click at [522, 57] on span "Payment Info" at bounding box center [517, 53] width 60 height 17
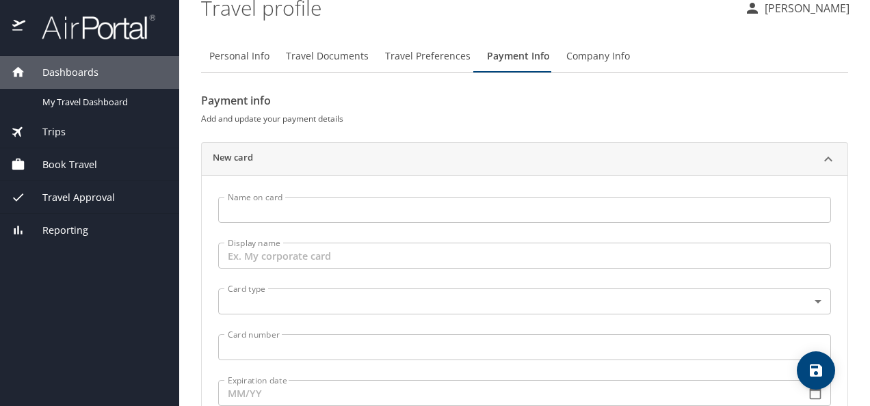
scroll to position [0, 0]
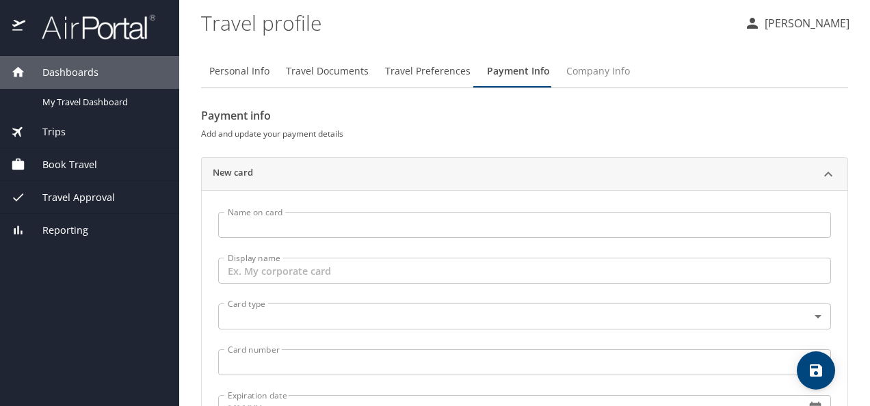
click at [598, 72] on span "Company Info" at bounding box center [598, 71] width 64 height 17
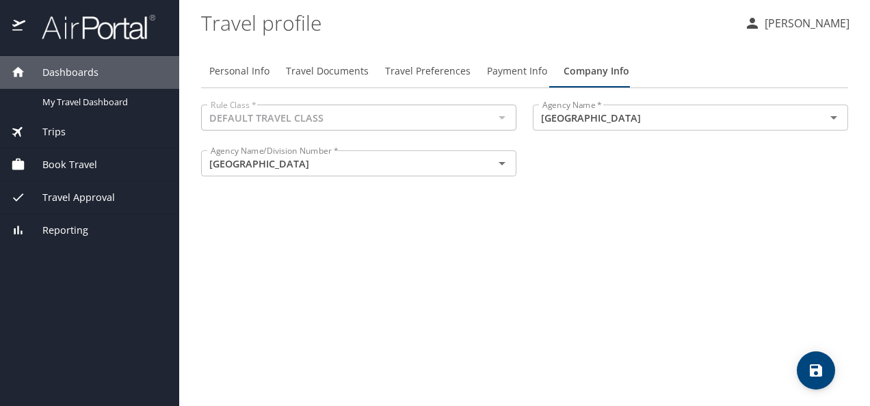
click at [60, 167] on span "Book Travel" at bounding box center [61, 164] width 72 height 15
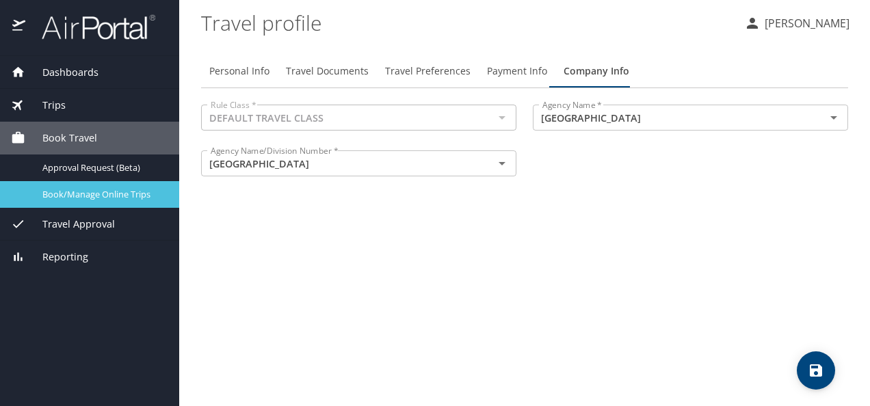
click at [84, 194] on span "Book/Manage Online Trips" at bounding box center [102, 194] width 120 height 13
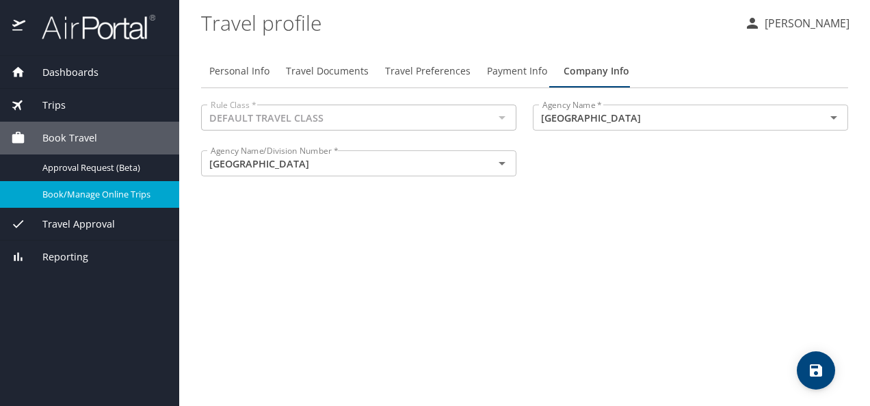
click at [96, 189] on span "Book/Manage Online Trips" at bounding box center [102, 194] width 120 height 13
